Goal: Task Accomplishment & Management: Complete application form

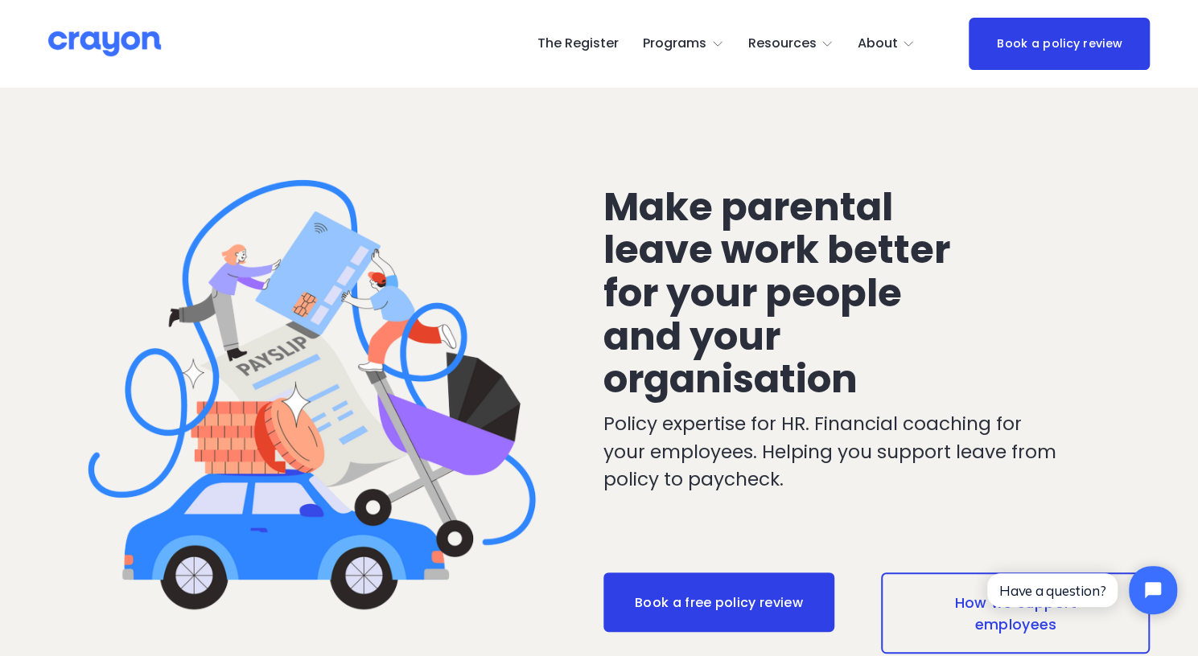
click at [589, 48] on link "The Register" at bounding box center [577, 44] width 81 height 26
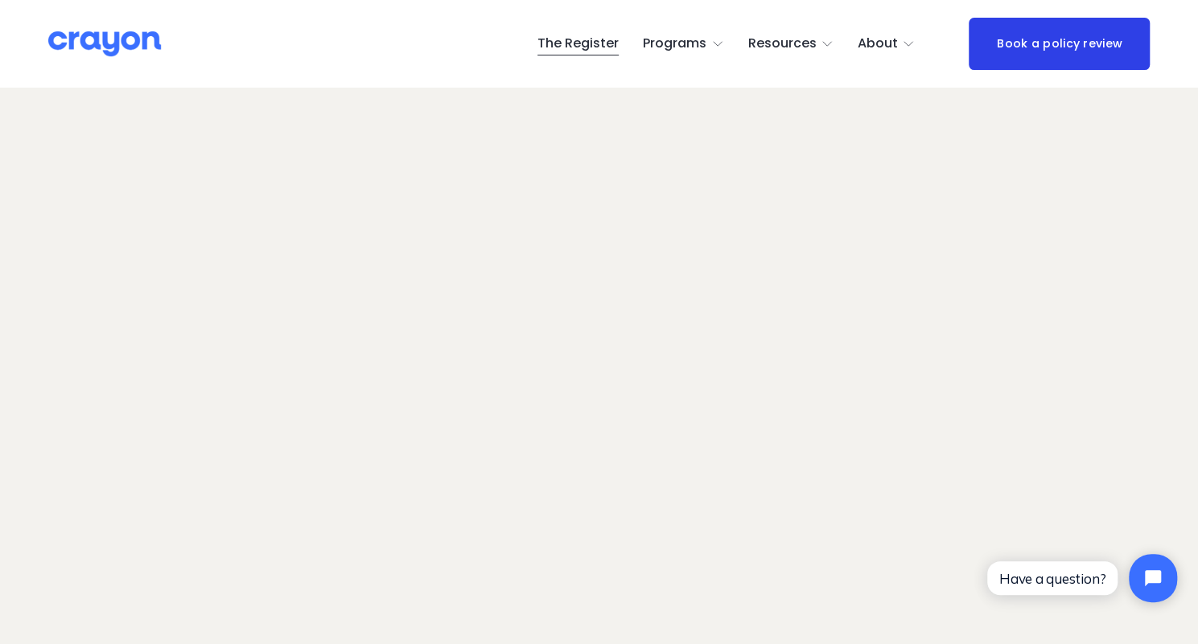
click at [590, 49] on link "The Register" at bounding box center [577, 44] width 81 height 26
